Goal: Task Accomplishment & Management: Manage account settings

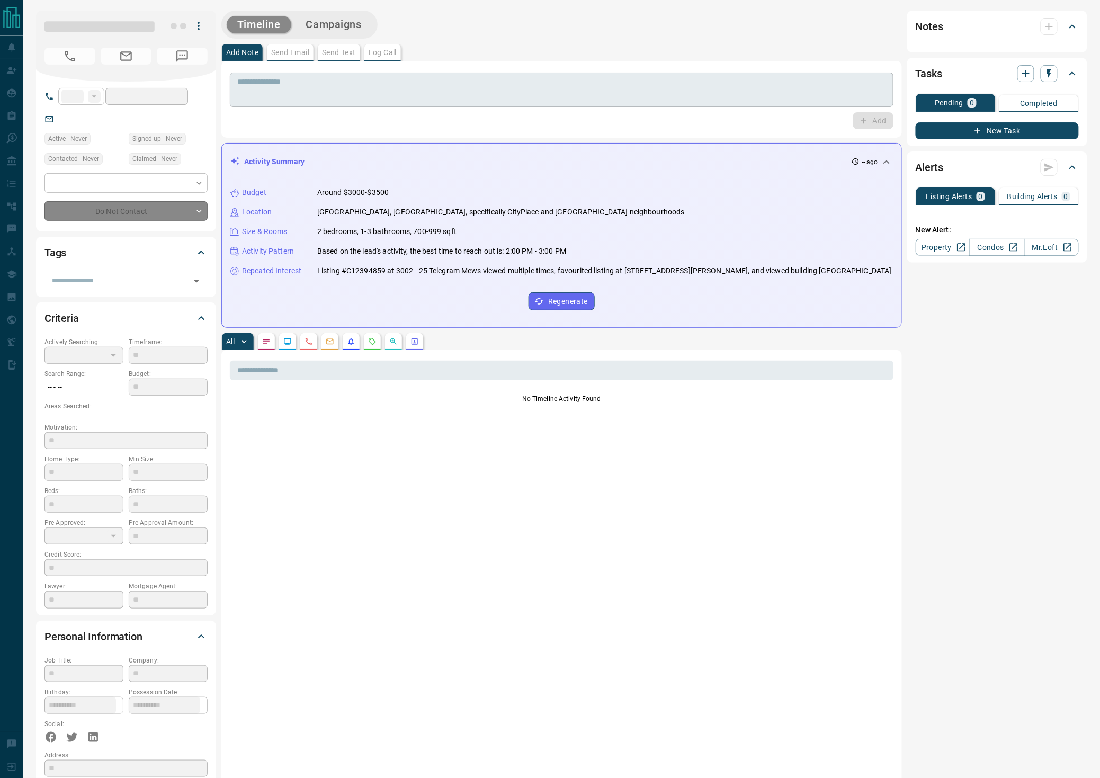
type input "**"
type input "**********"
type input "*"
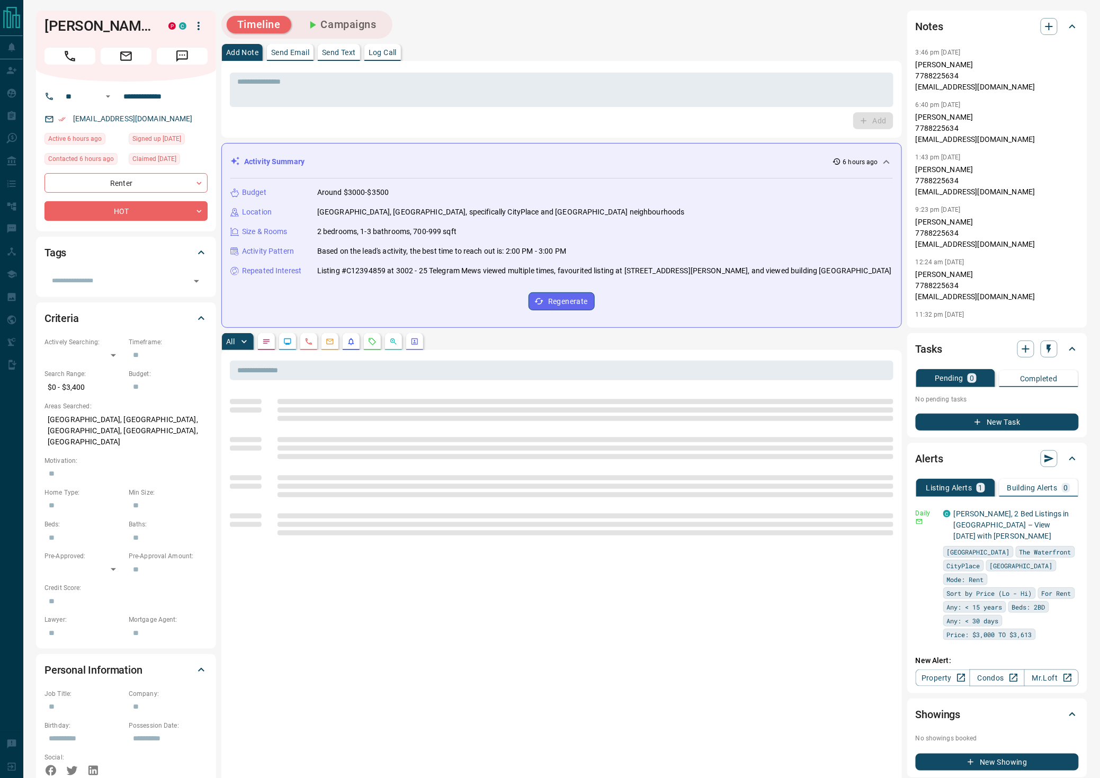
click at [334, 21] on button "Campaigns" at bounding box center [342, 24] width 92 height 17
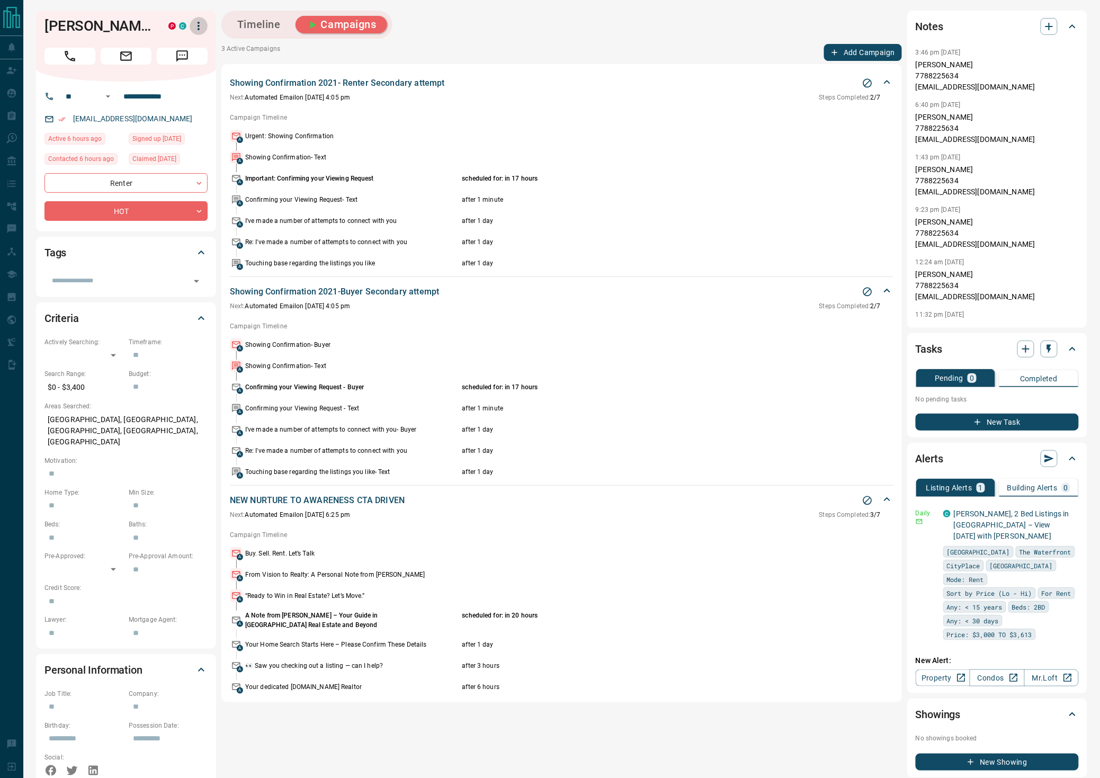
click at [193, 20] on icon "button" at bounding box center [198, 26] width 13 height 13
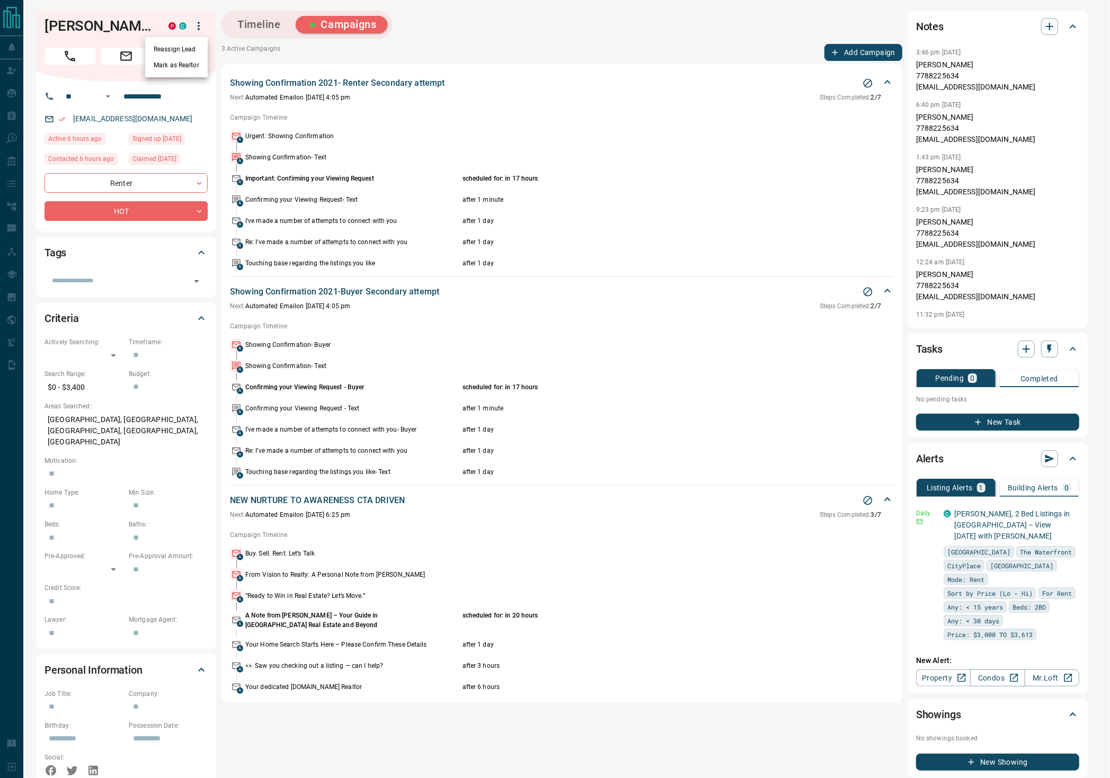
click at [189, 48] on li "Reassign Lead" at bounding box center [176, 49] width 63 height 16
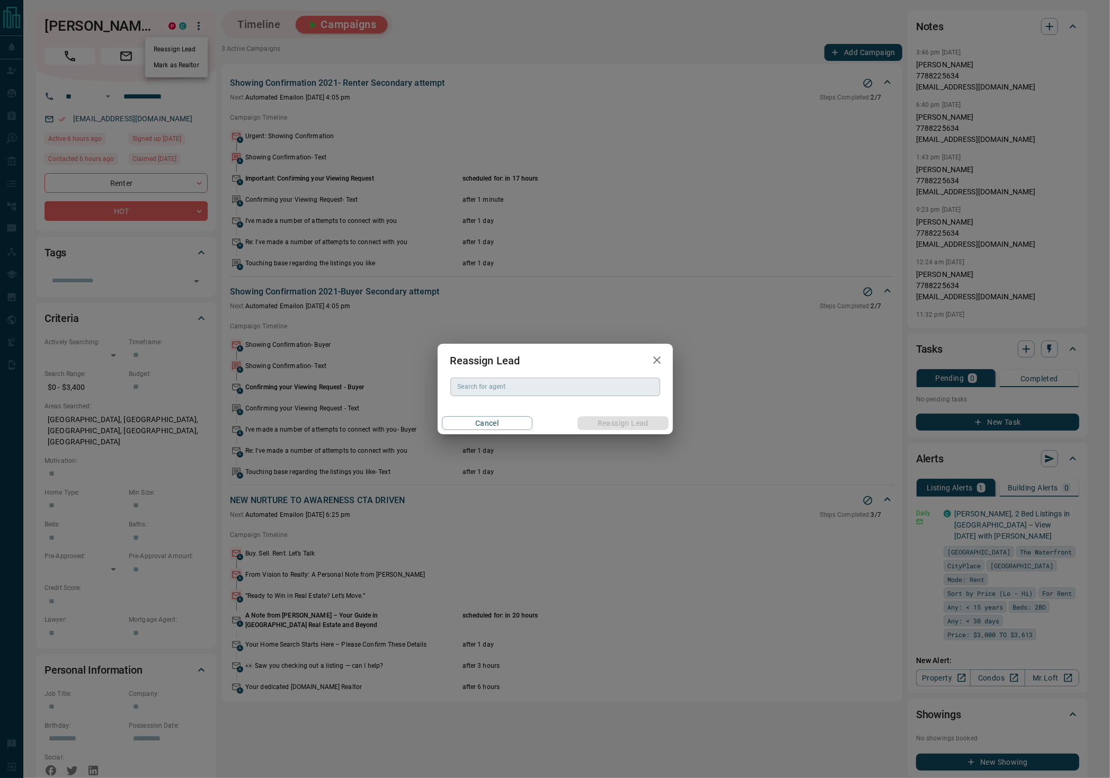
click at [487, 386] on div "Search for agent Search for agent" at bounding box center [555, 387] width 210 height 18
click at [511, 404] on li "[PERSON_NAME]" at bounding box center [555, 408] width 210 height 16
type input "**********"
click at [612, 425] on button "Reassign Lead" at bounding box center [622, 423] width 91 height 14
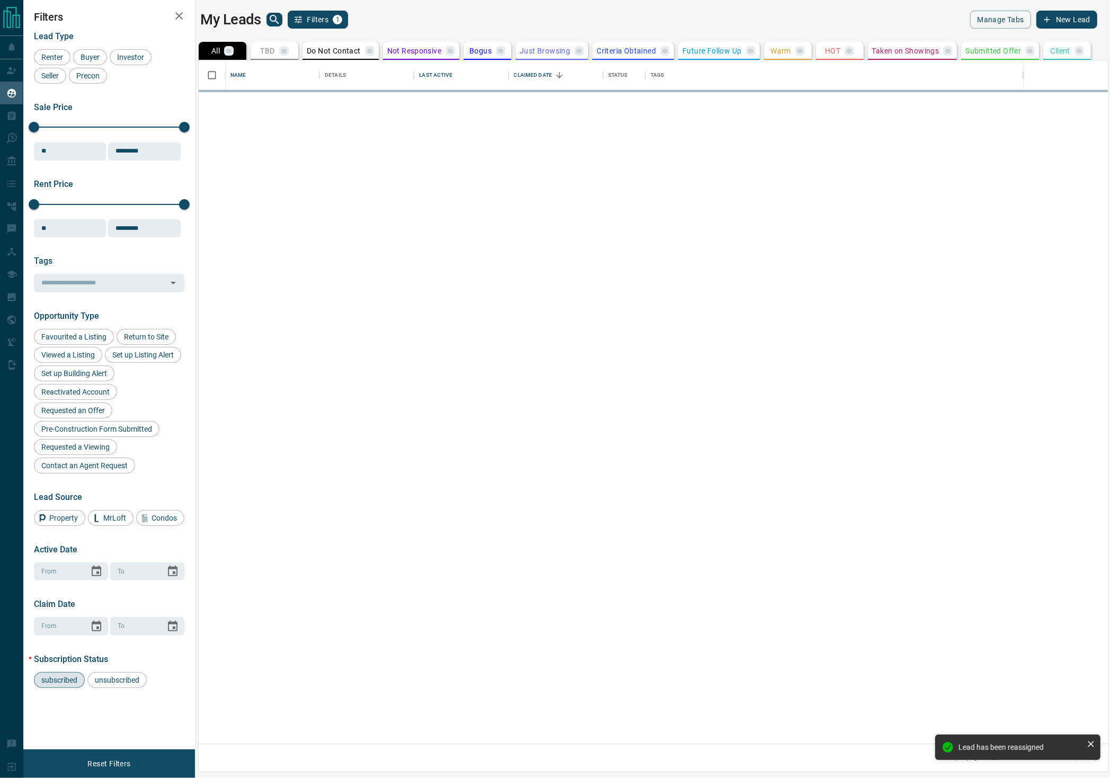
scroll to position [674, 901]
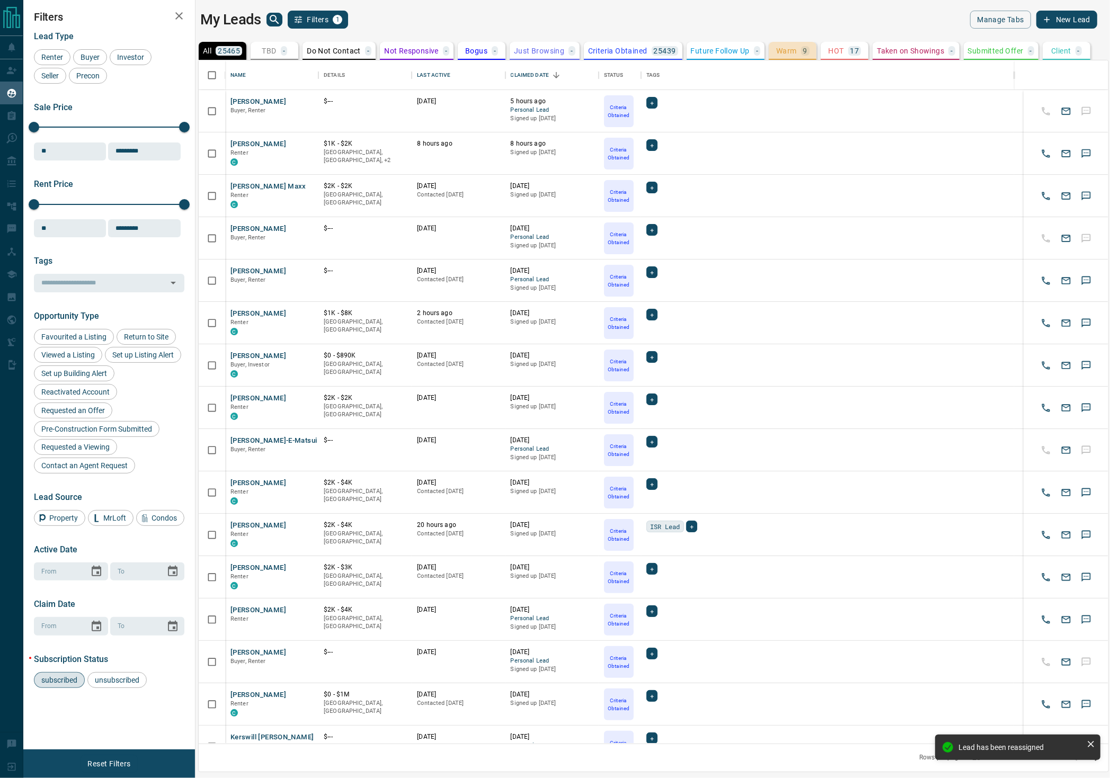
click at [783, 50] on p "Warm" at bounding box center [786, 50] width 21 height 7
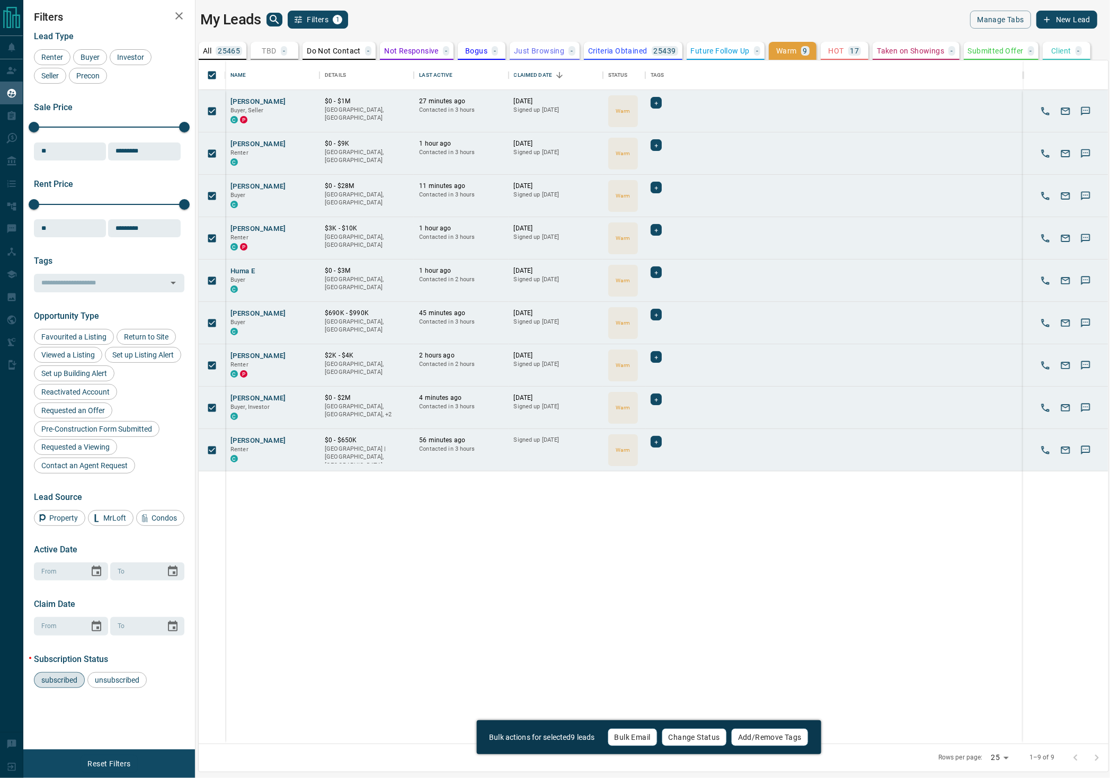
click at [681, 741] on button "Change Status" at bounding box center [694, 737] width 65 height 18
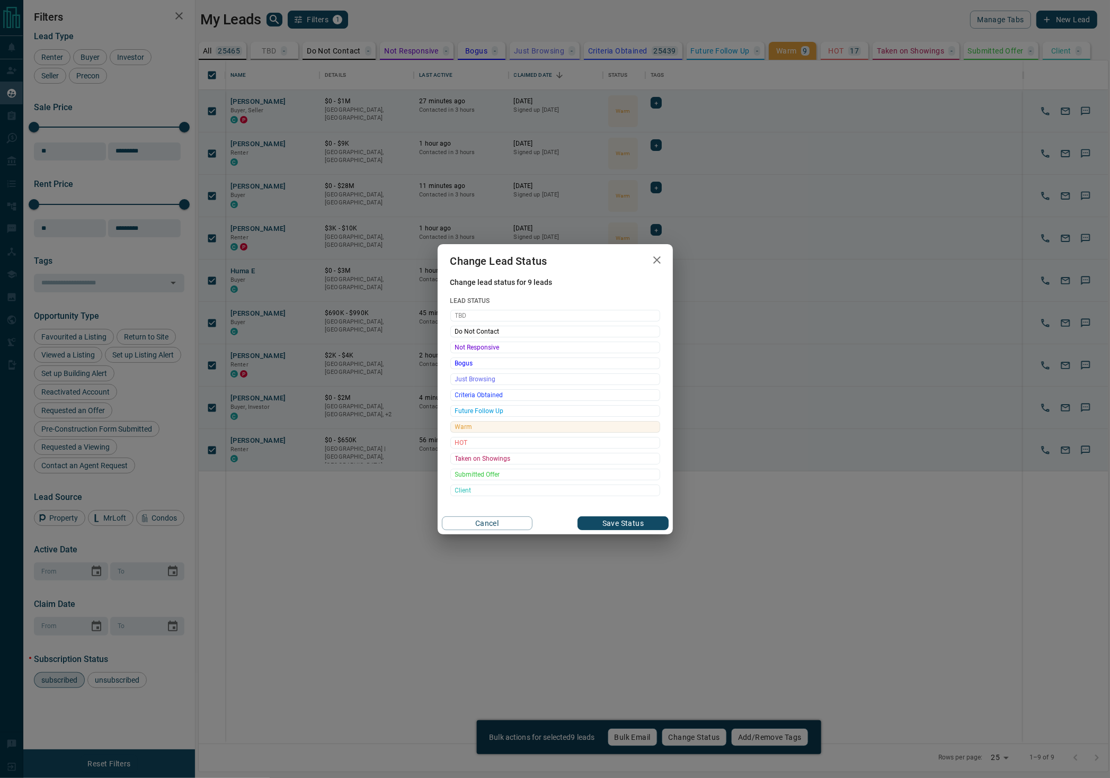
drag, startPoint x: 499, startPoint y: 394, endPoint x: 541, endPoint y: 427, distance: 53.5
click at [498, 394] on span "Criteria Obtained" at bounding box center [555, 395] width 200 height 11
click at [602, 523] on button "Save Status" at bounding box center [622, 523] width 91 height 14
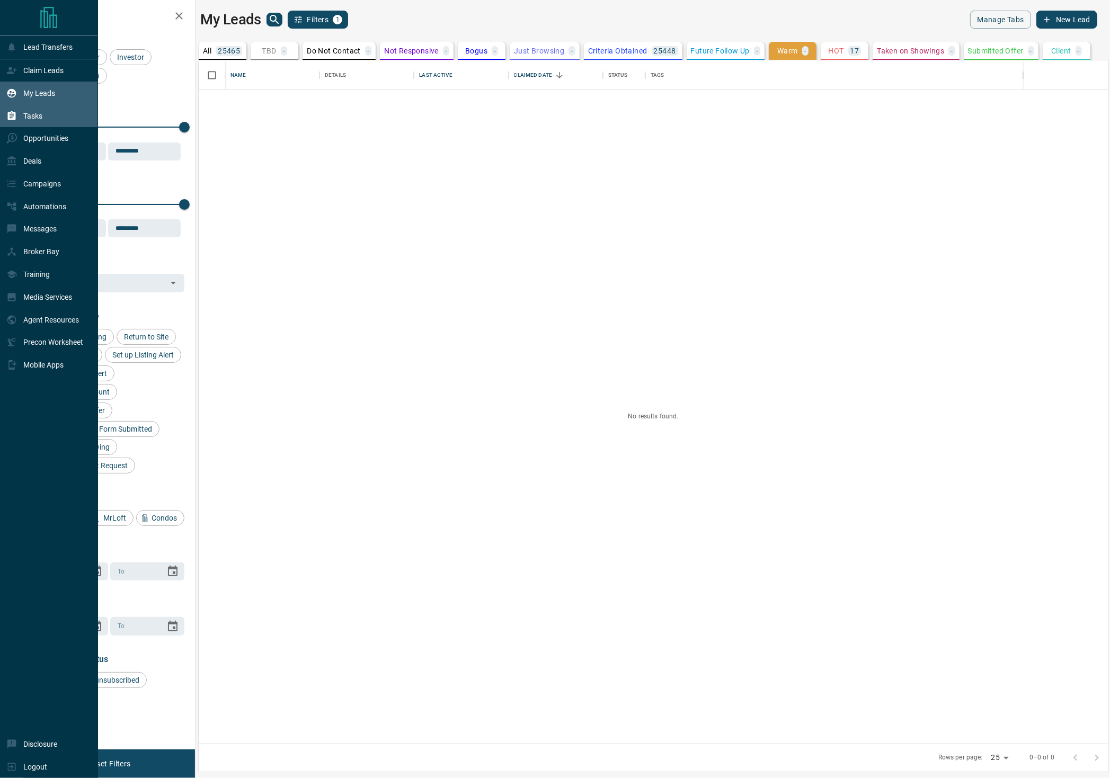
click at [22, 119] on div "Tasks" at bounding box center [24, 115] width 36 height 17
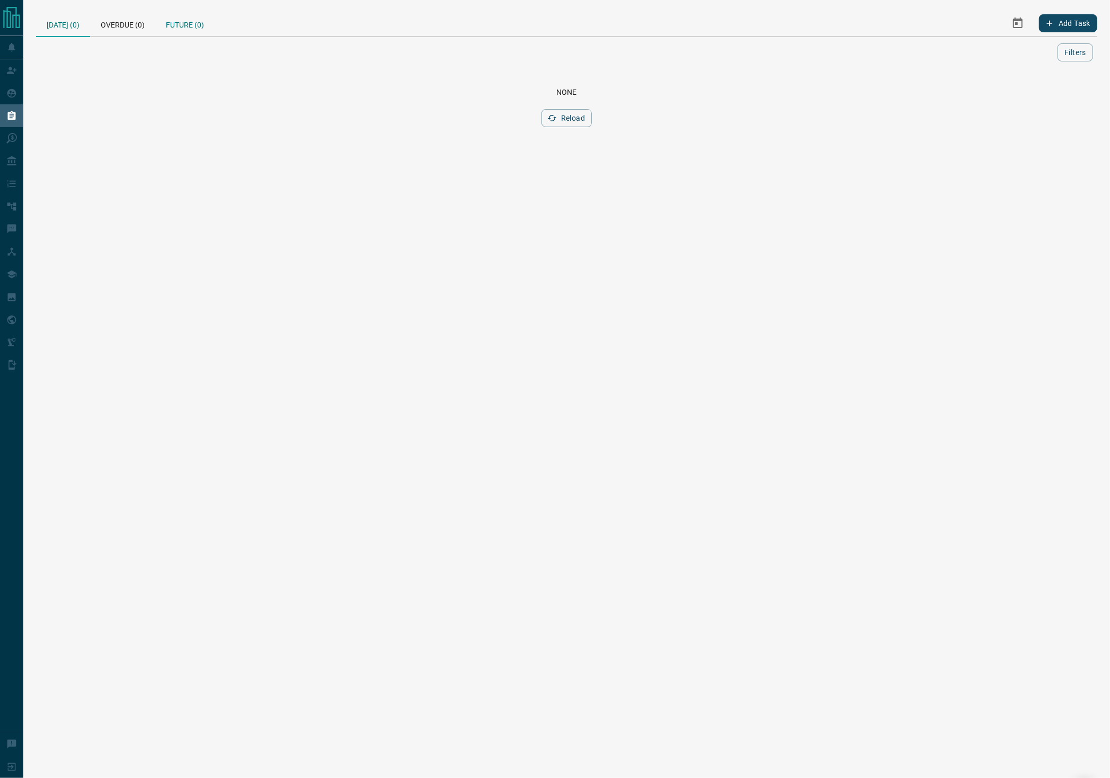
click at [175, 32] on div "Future (0)" at bounding box center [184, 23] width 59 height 25
